Goal: Task Accomplishment & Management: Manage account settings

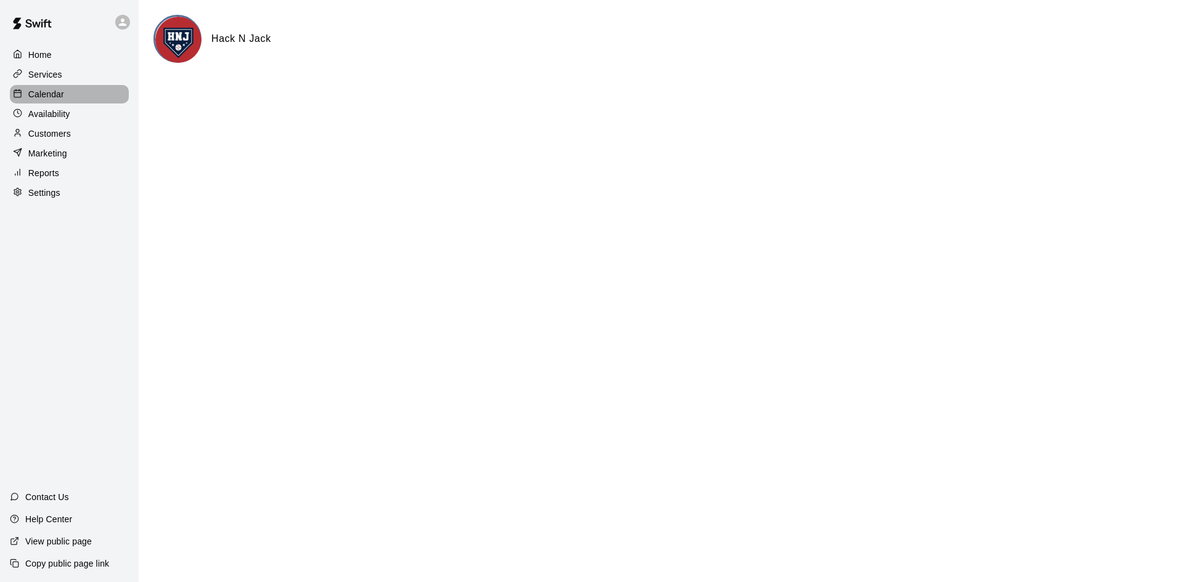
click at [57, 94] on p "Calendar" at bounding box center [46, 94] width 36 height 12
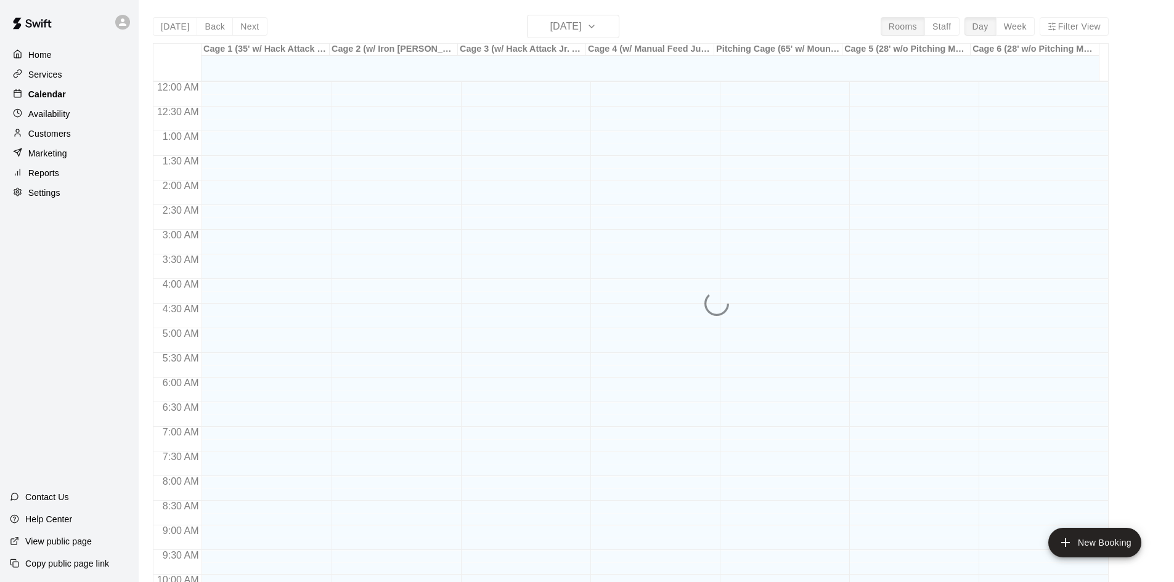
scroll to position [631, 0]
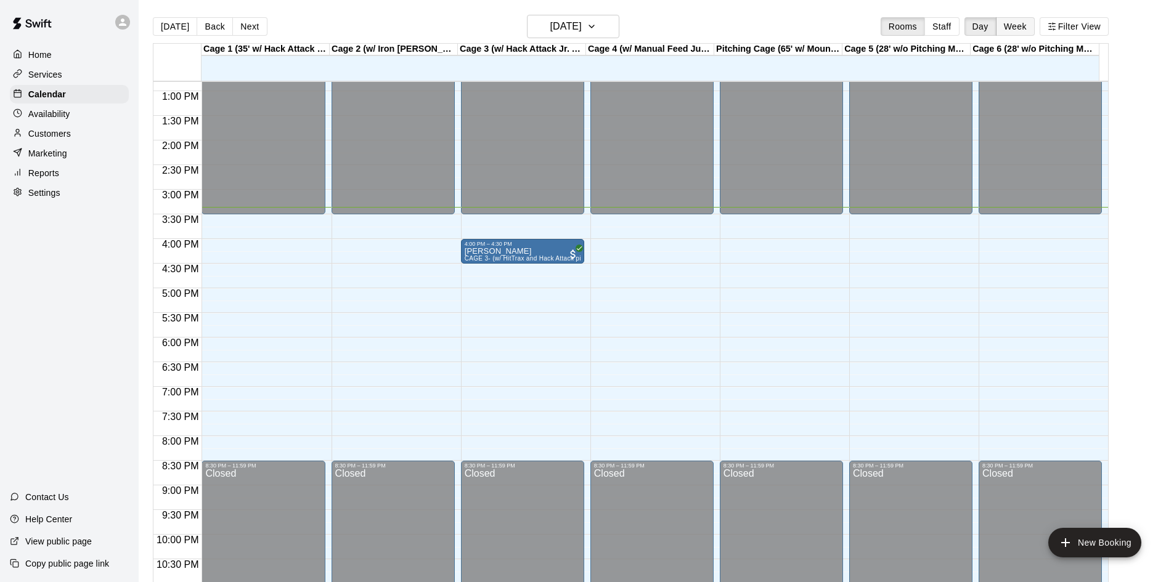
click at [1033, 29] on button "Week" at bounding box center [1015, 26] width 39 height 18
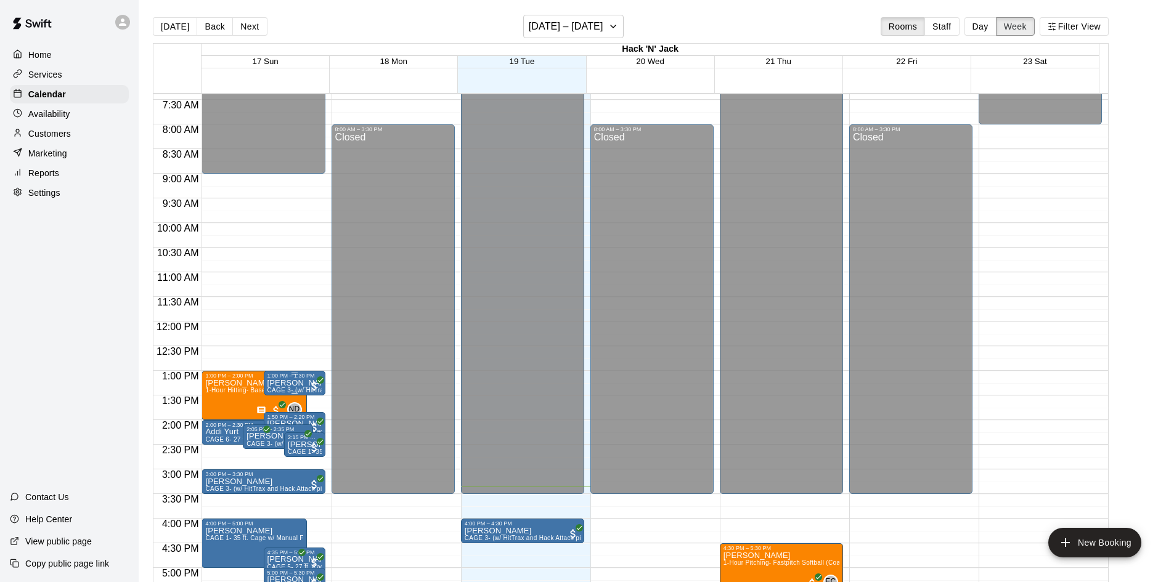
scroll to position [559, 0]
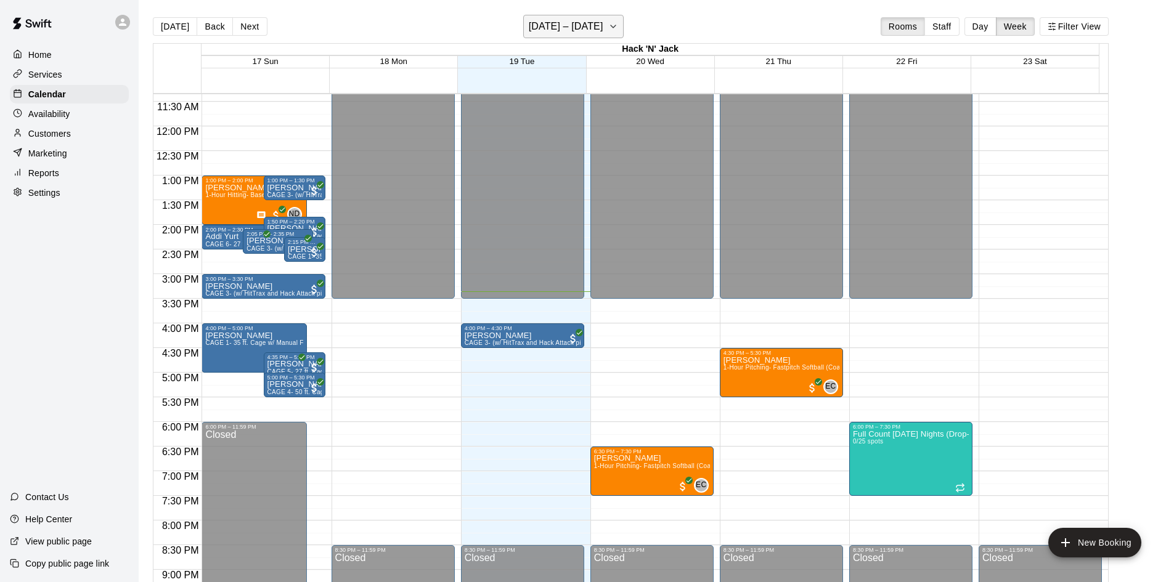
click at [572, 22] on h6 "[DATE] – [DATE]" at bounding box center [566, 26] width 75 height 17
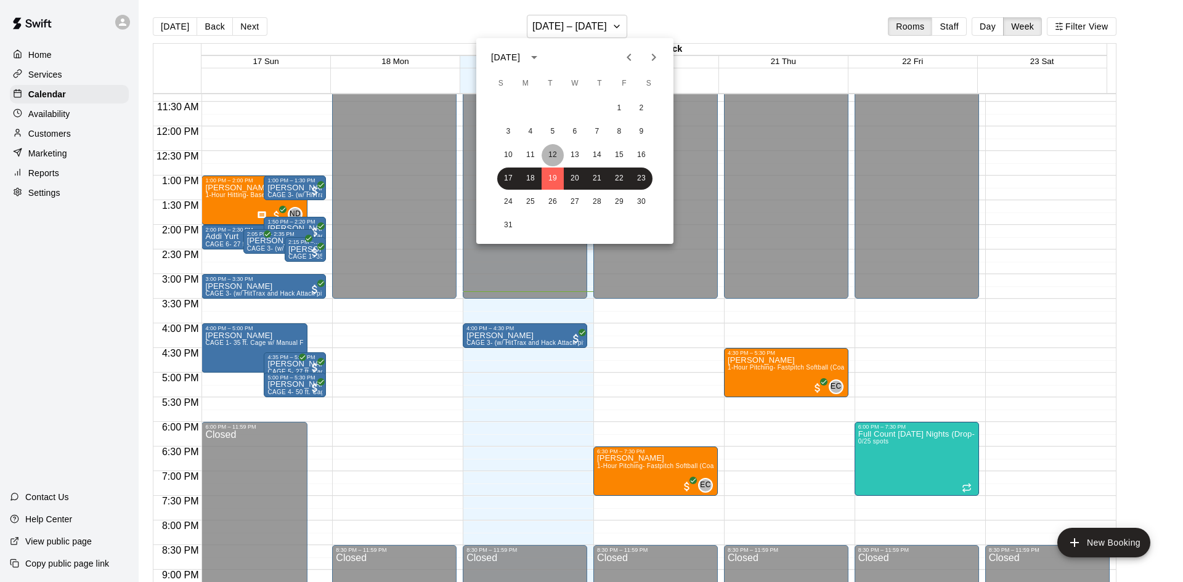
click at [558, 150] on button "12" at bounding box center [553, 155] width 22 height 22
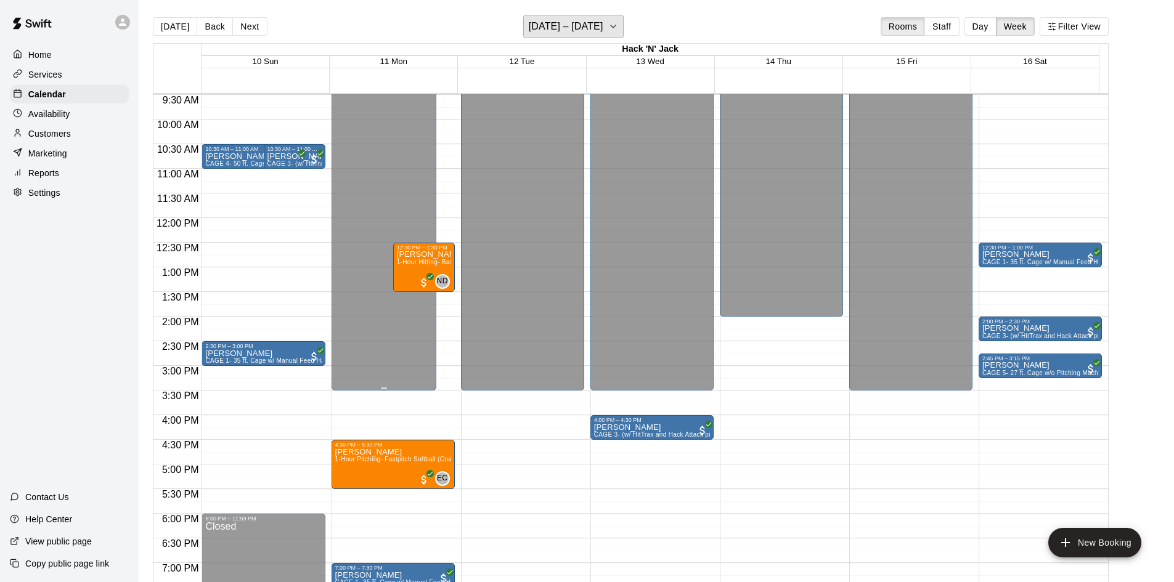
scroll to position [621, 0]
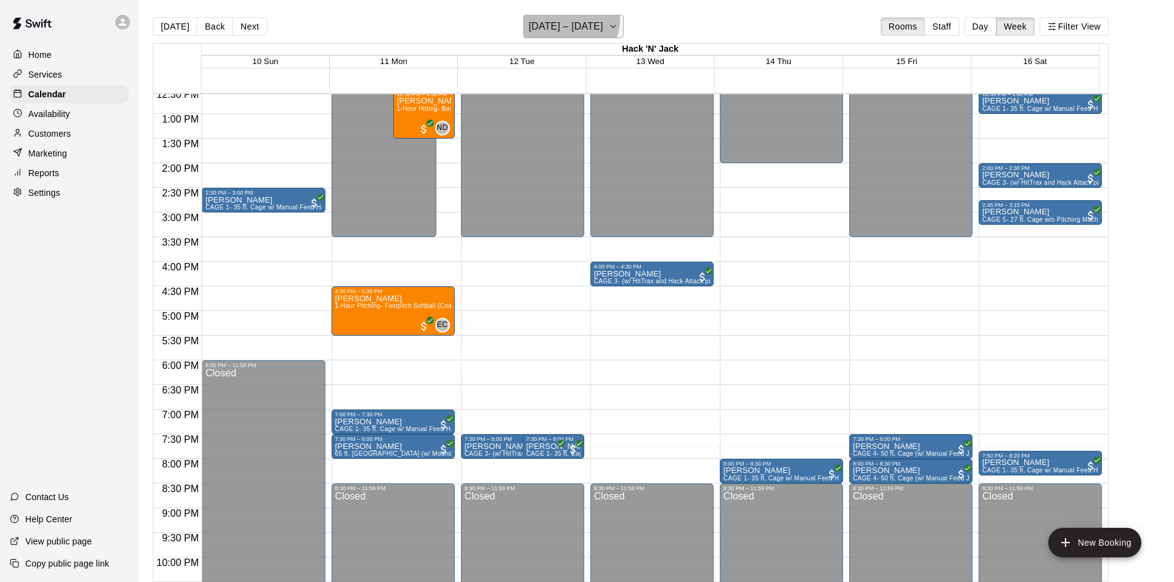
click at [569, 20] on h6 "[DATE] – [DATE]" at bounding box center [566, 26] width 75 height 17
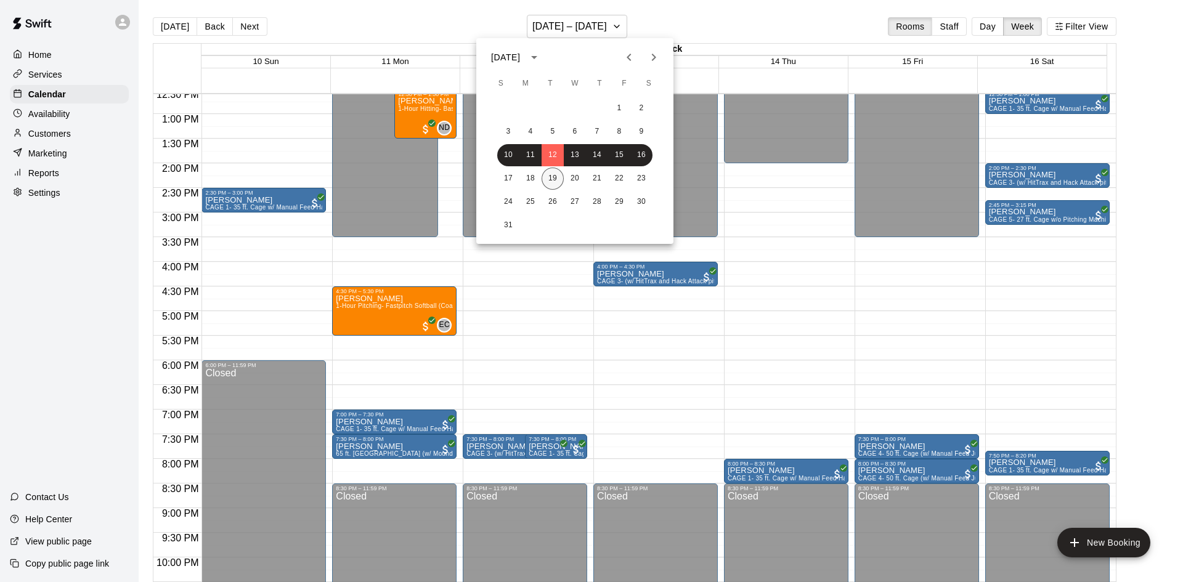
click at [554, 182] on button "19" at bounding box center [553, 179] width 22 height 22
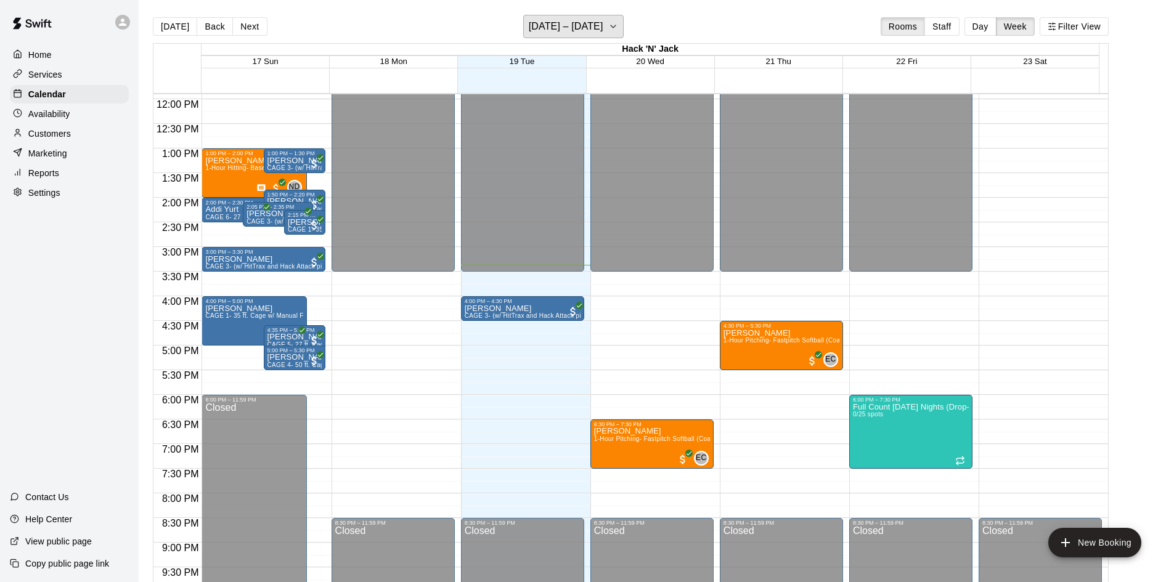
scroll to position [559, 0]
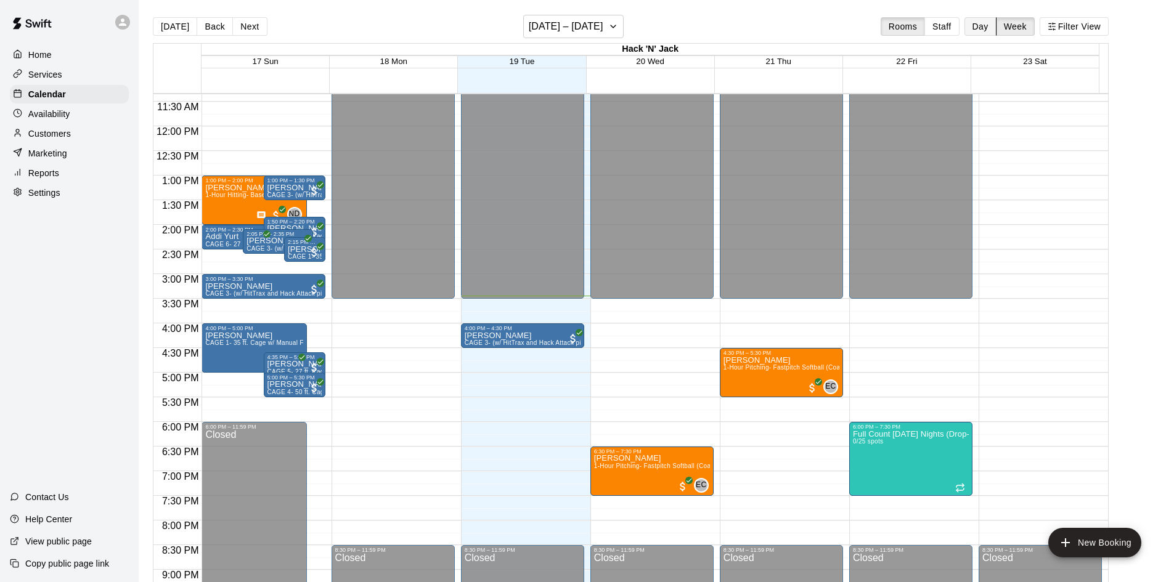
click at [991, 22] on button "Day" at bounding box center [980, 26] width 32 height 18
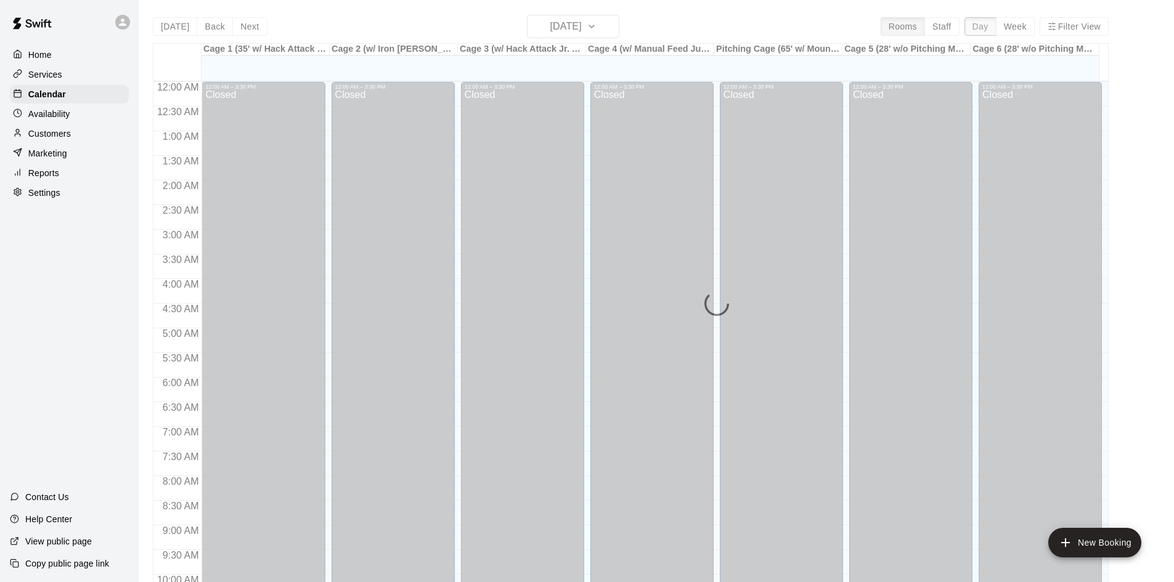
scroll to position [670, 0]
